Goal: Obtain resource: Obtain resource

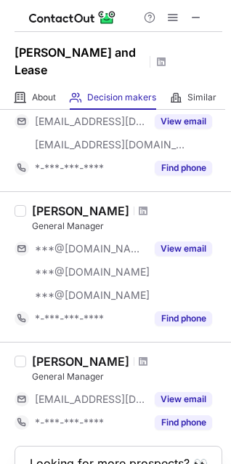
scroll to position [1035, 0]
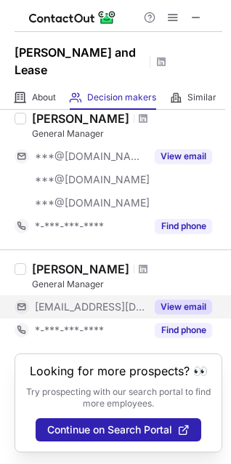
click at [181, 300] on button "View email" at bounding box center [183, 307] width 57 height 15
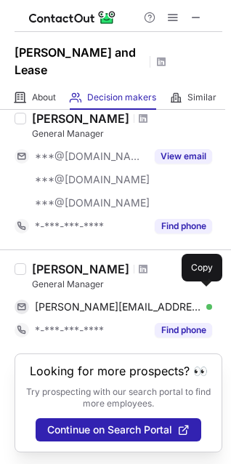
click at [200, 301] on span at bounding box center [205, 307] width 12 height 12
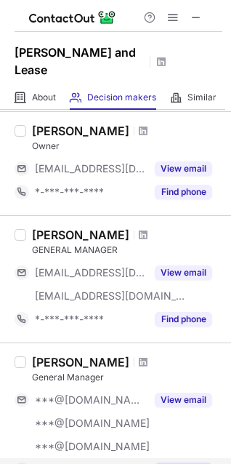
scroll to position [771, 0]
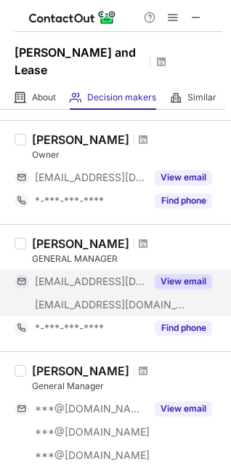
click at [196, 282] on button "View email" at bounding box center [183, 281] width 57 height 15
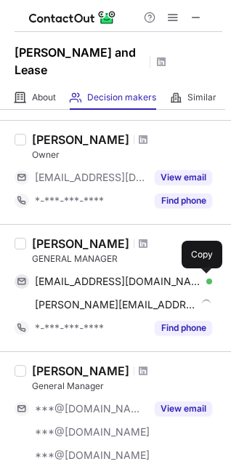
click at [200, 283] on span at bounding box center [205, 282] width 12 height 12
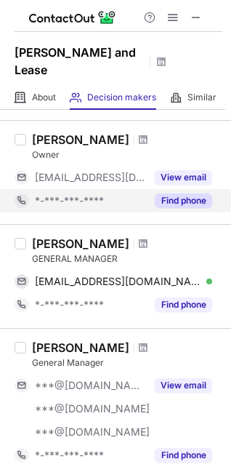
scroll to position [704, 0]
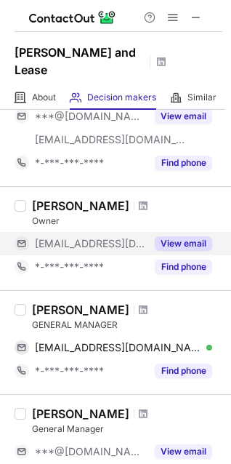
click at [202, 245] on button "View email" at bounding box center [183, 243] width 57 height 15
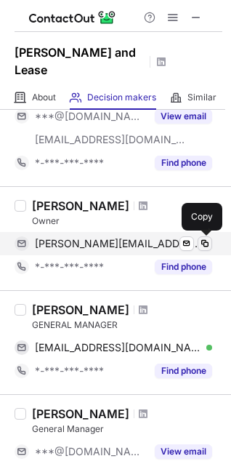
click at [204, 241] on span at bounding box center [205, 244] width 12 height 12
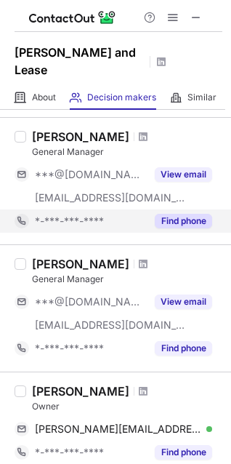
scroll to position [506, 0]
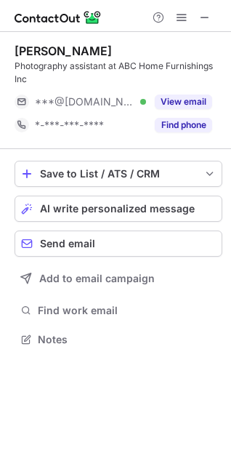
scroll to position [329, 231]
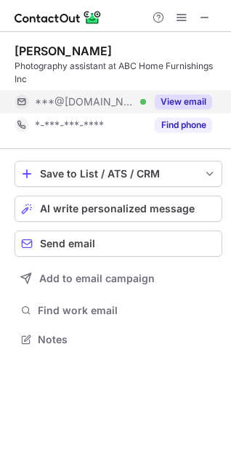
click at [183, 106] on button "View email" at bounding box center [183, 102] width 57 height 15
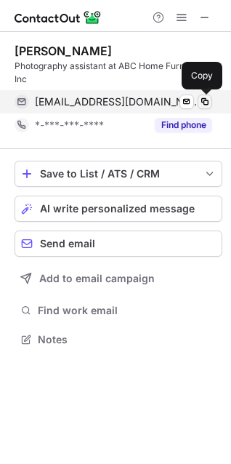
click at [204, 98] on span at bounding box center [205, 102] width 12 height 12
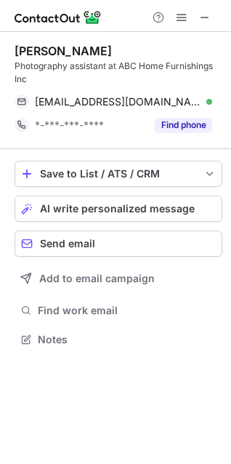
click at [159, 47] on div "Sia Jennings" at bounding box center [119, 51] width 208 height 15
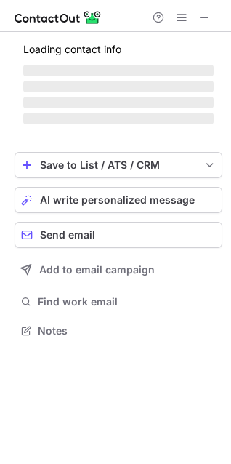
scroll to position [376, 231]
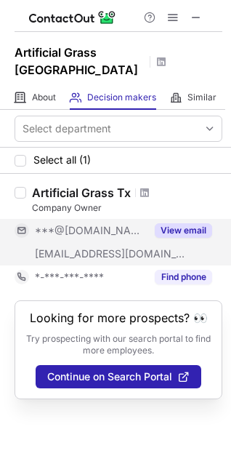
click at [188, 223] on button "View email" at bounding box center [183, 230] width 57 height 15
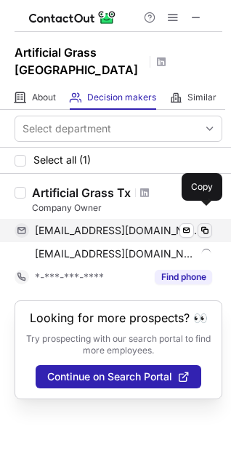
click at [209, 225] on span at bounding box center [205, 231] width 12 height 12
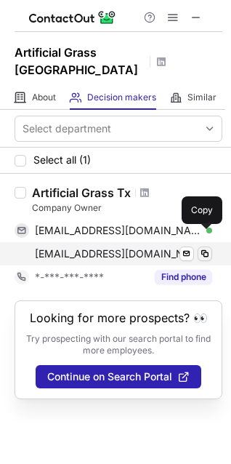
click at [207, 248] on span at bounding box center [205, 254] width 12 height 12
